Goal: Information Seeking & Learning: Learn about a topic

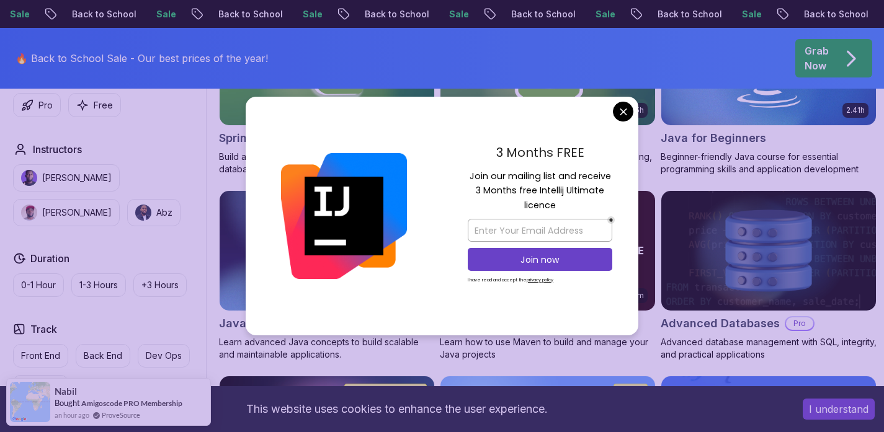
scroll to position [688, 0]
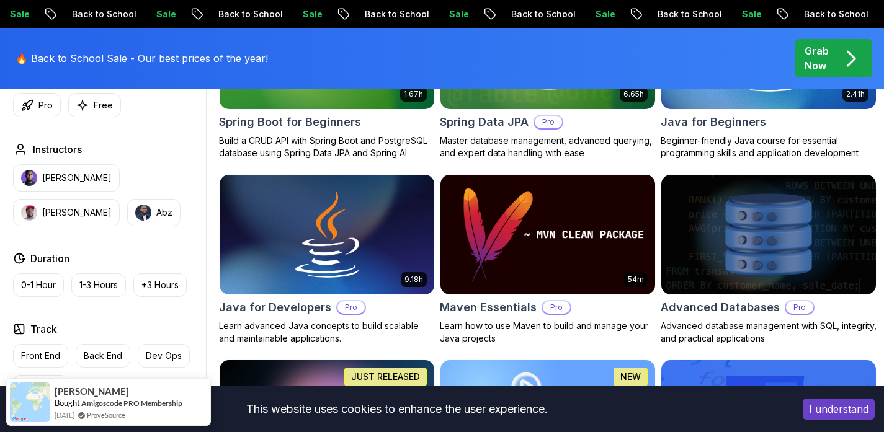
click at [333, 112] on img at bounding box center [326, 49] width 225 height 126
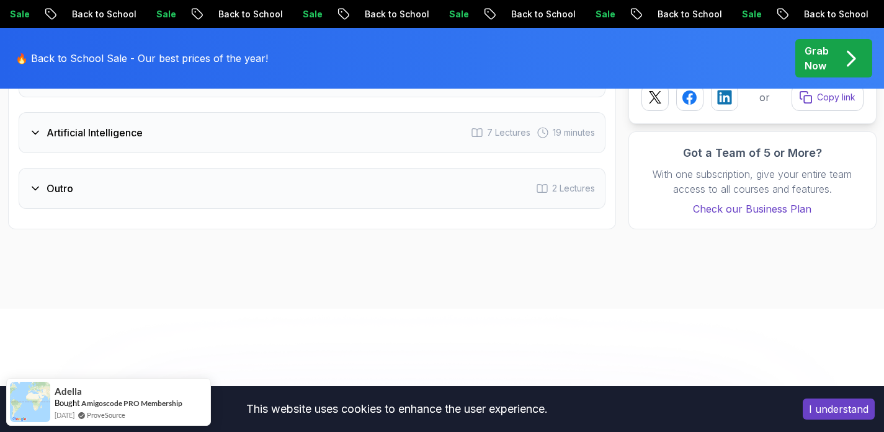
scroll to position [2255, 0]
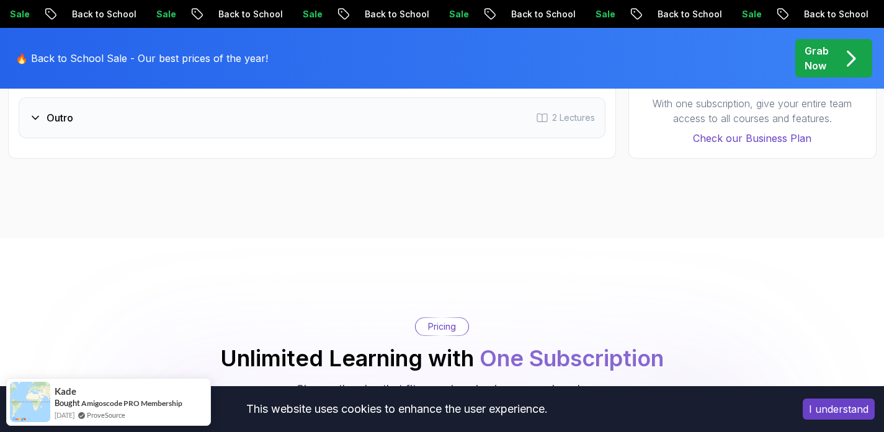
scroll to position [2419, 0]
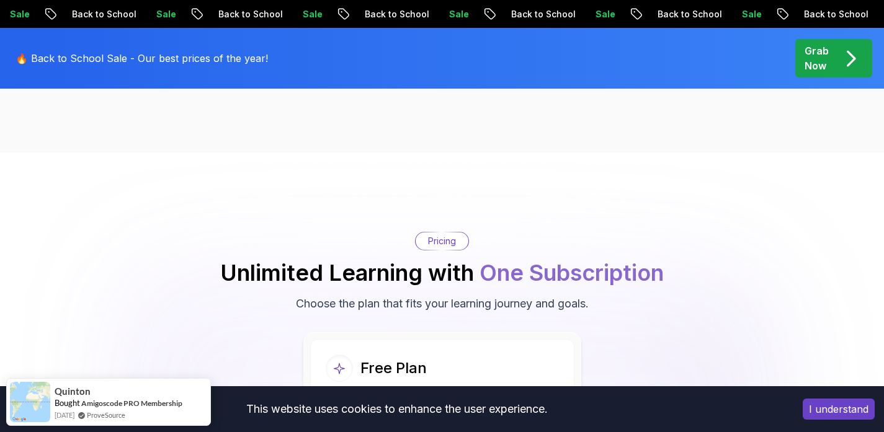
scroll to position [2441, 0]
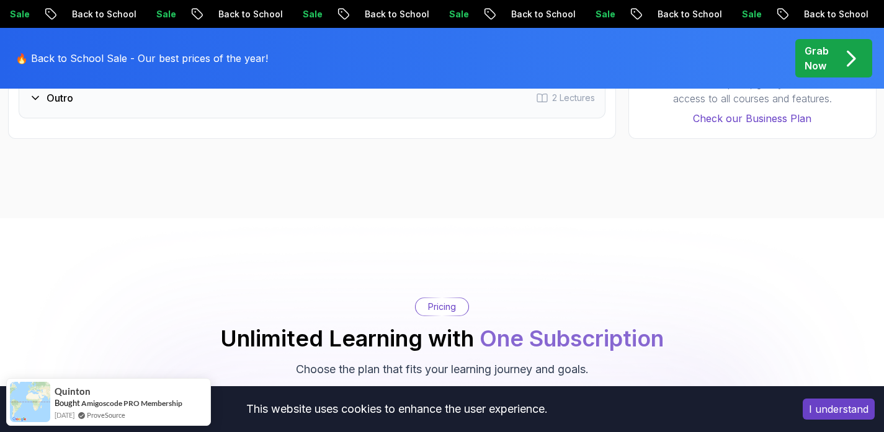
scroll to position [2341, 0]
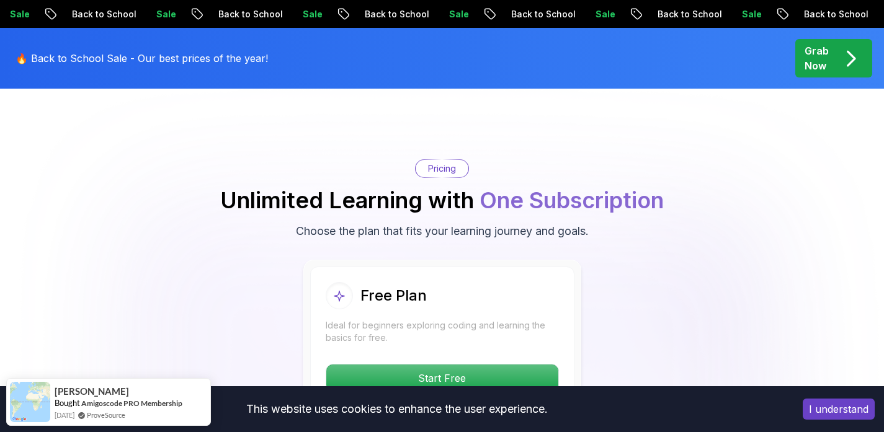
scroll to position [2390, 0]
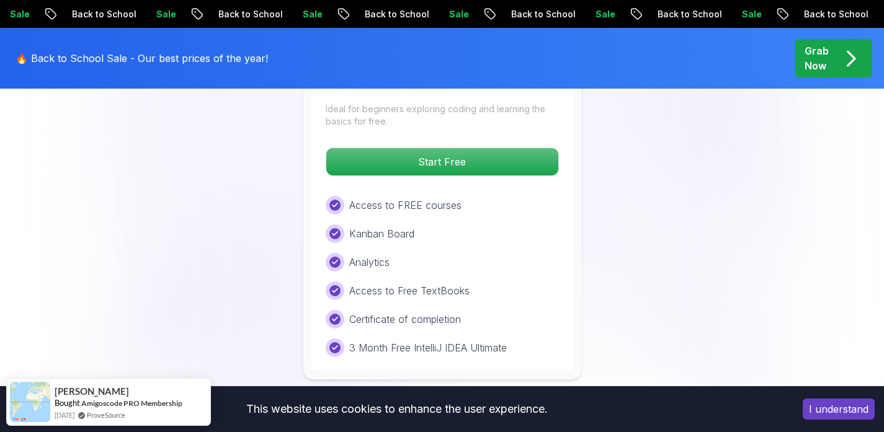
scroll to position [2802, 0]
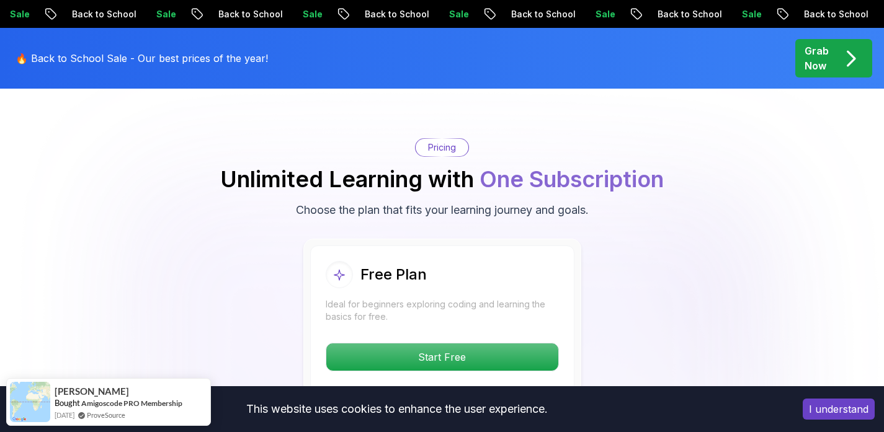
scroll to position [2474, 0]
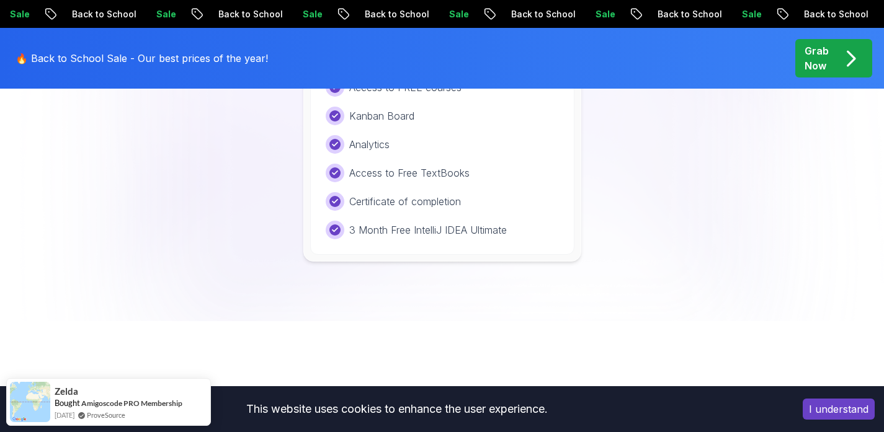
scroll to position [2741, 0]
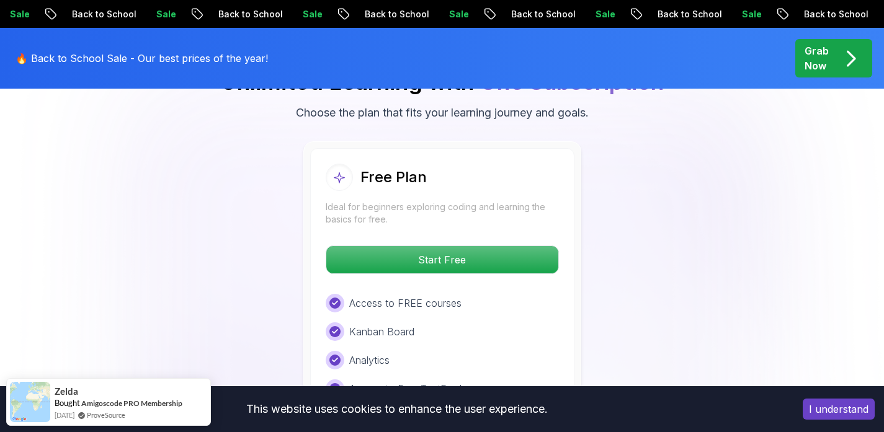
scroll to position [2717, 0]
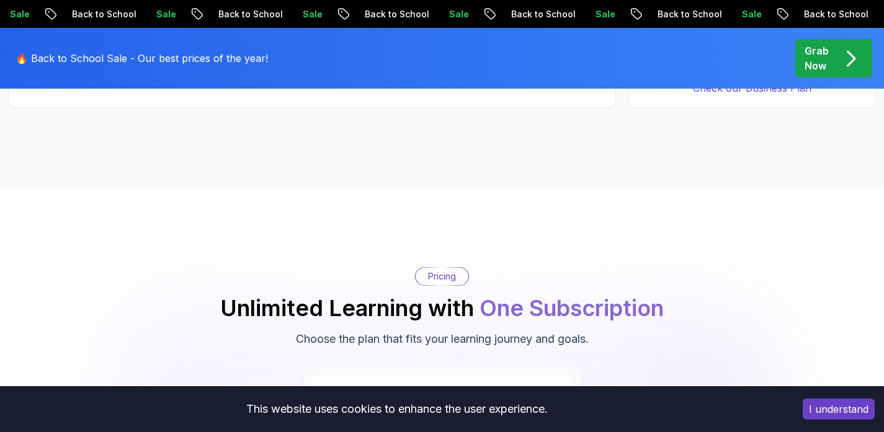
scroll to position [2188, 0]
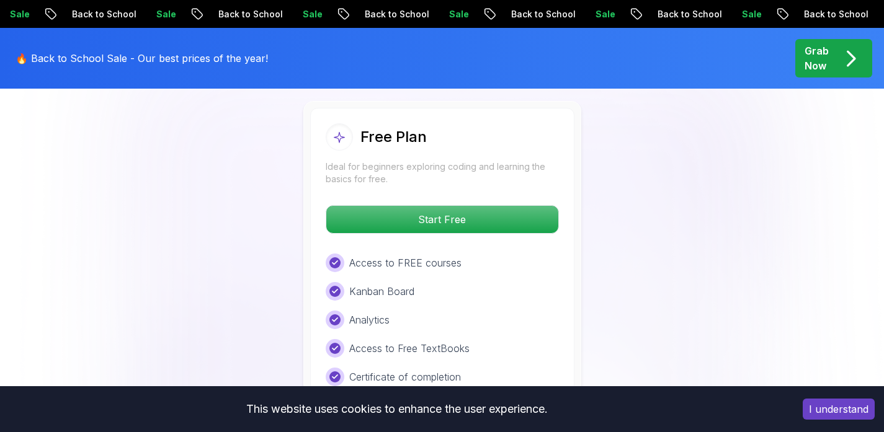
scroll to position [2571, 0]
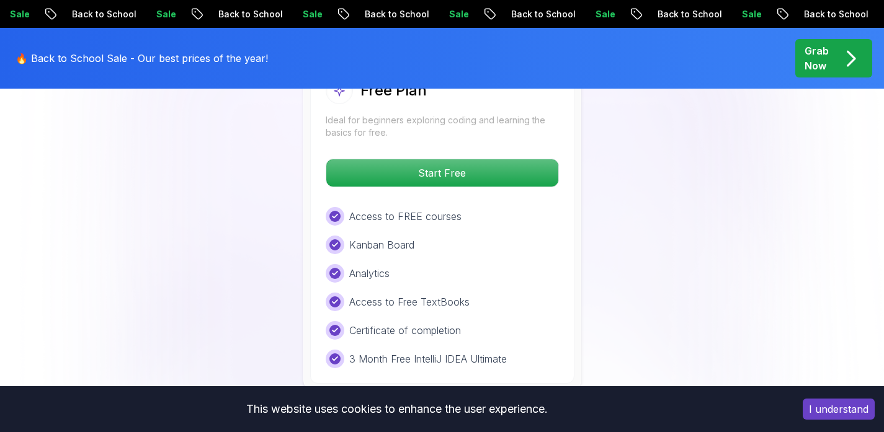
scroll to position [2534, 0]
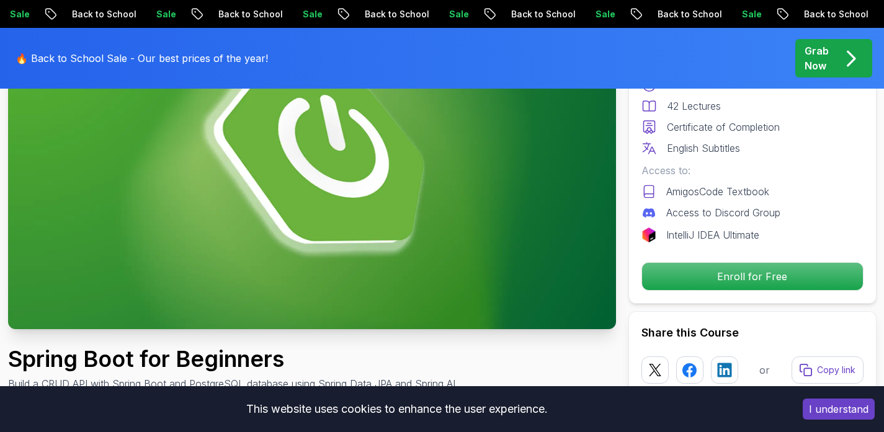
scroll to position [0, 0]
